Goal: Find contact information: Find contact information

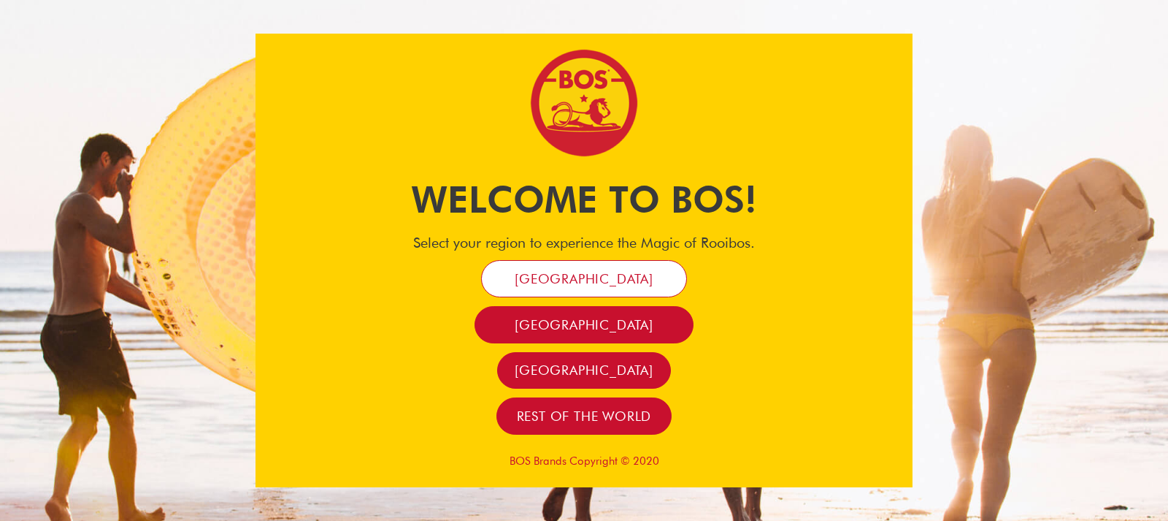
click at [621, 279] on span "[GEOGRAPHIC_DATA]" at bounding box center [584, 278] width 139 height 17
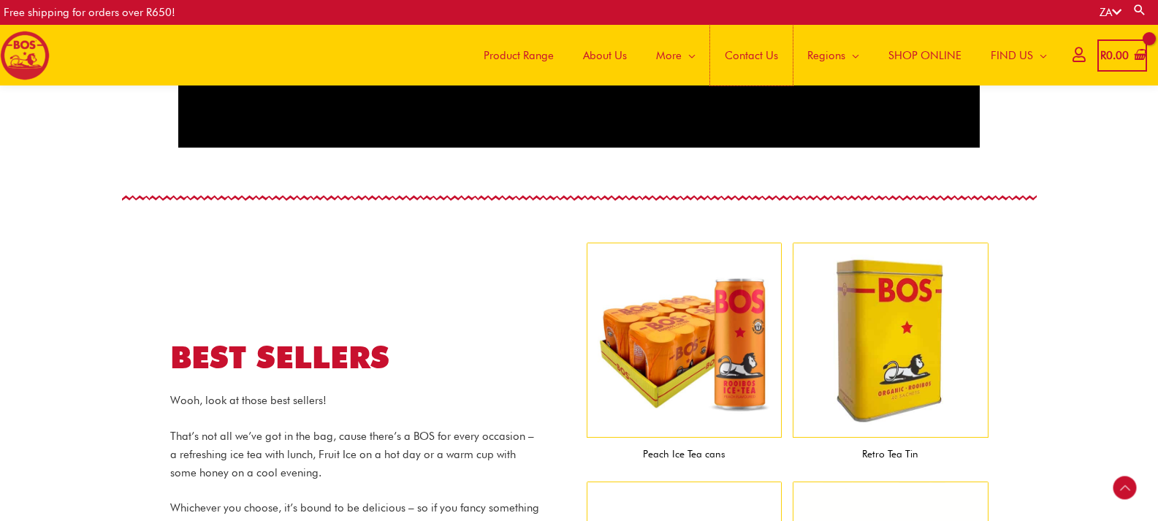
scroll to position [1298, 0]
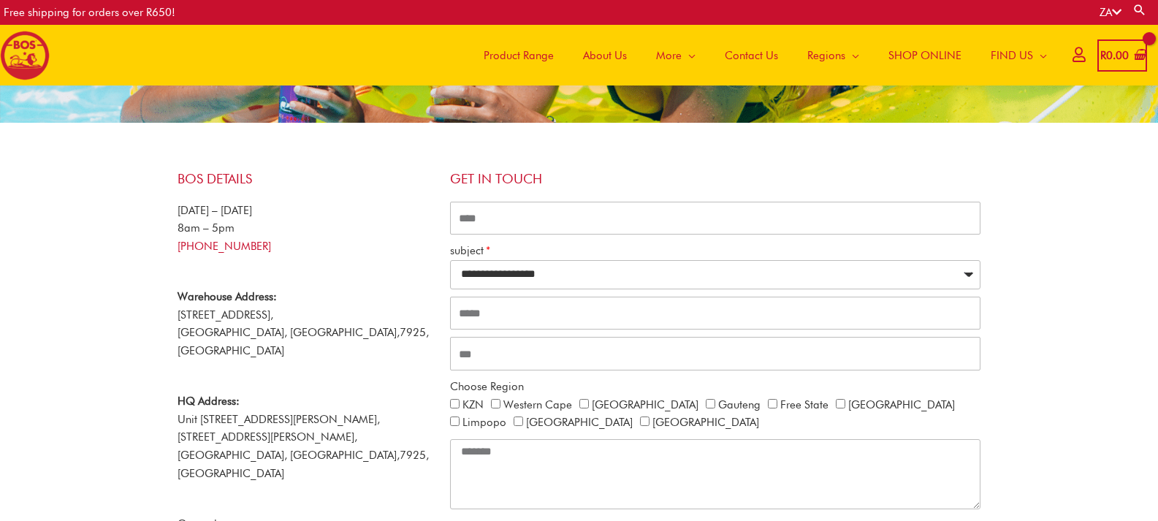
scroll to position [219, 0]
